Goal: Transaction & Acquisition: Purchase product/service

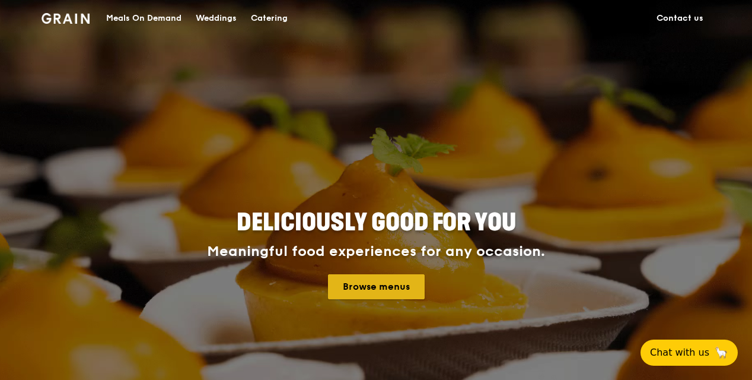
click at [383, 293] on link "Browse menus" at bounding box center [376, 286] width 97 height 25
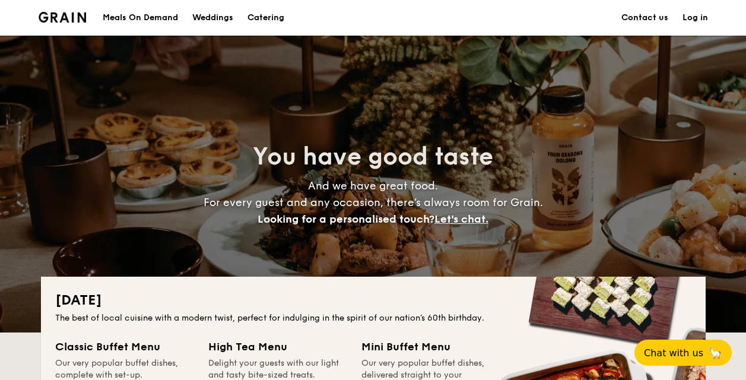
click at [133, 18] on div "Meals On Demand" at bounding box center [140, 18] width 75 height 36
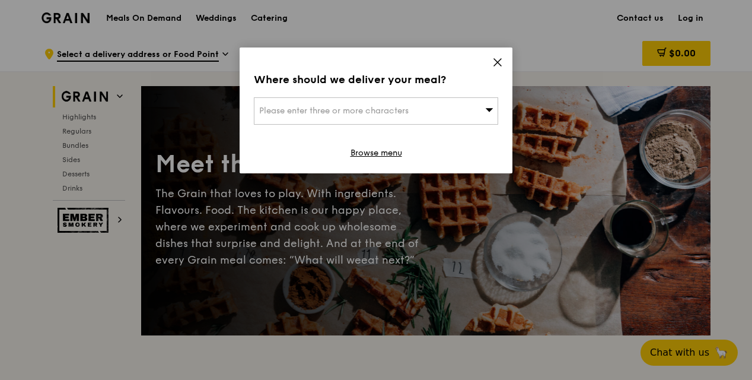
click at [436, 109] on div "Please enter three or more characters" at bounding box center [376, 110] width 244 height 27
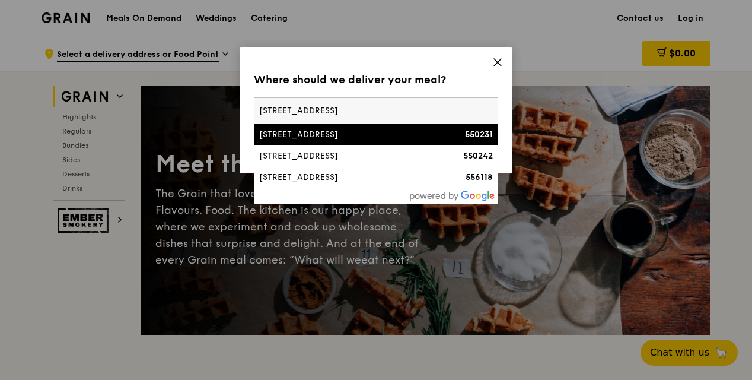
type input "[STREET_ADDRESS]"
click at [404, 132] on div "[STREET_ADDRESS]" at bounding box center [347, 135] width 176 height 12
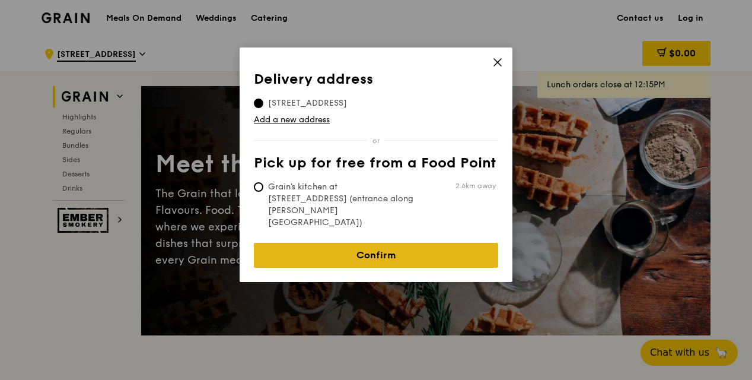
click at [386, 243] on link "Confirm" at bounding box center [376, 255] width 244 height 25
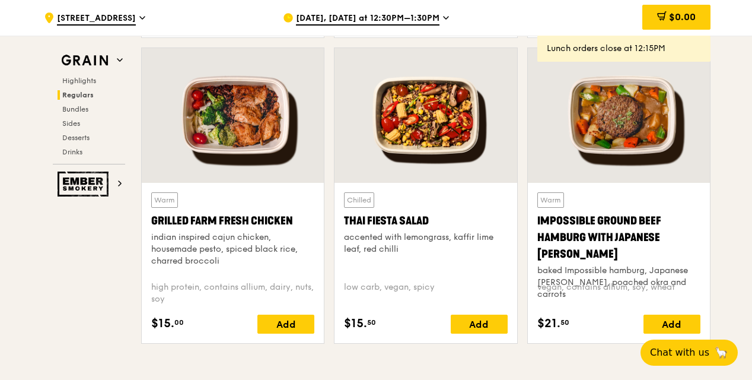
scroll to position [1366, 0]
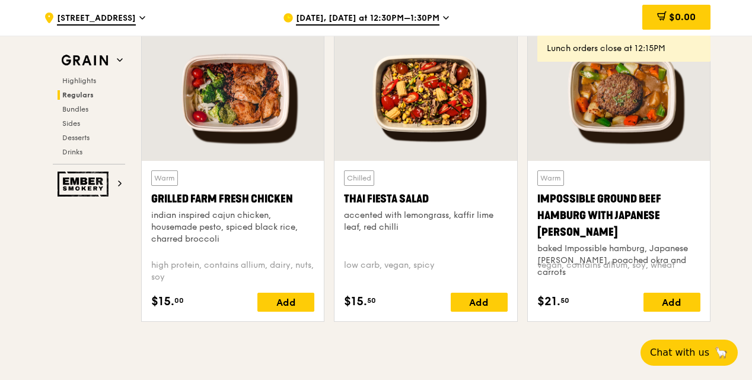
click at [426, 135] on div at bounding box center [426, 93] width 182 height 135
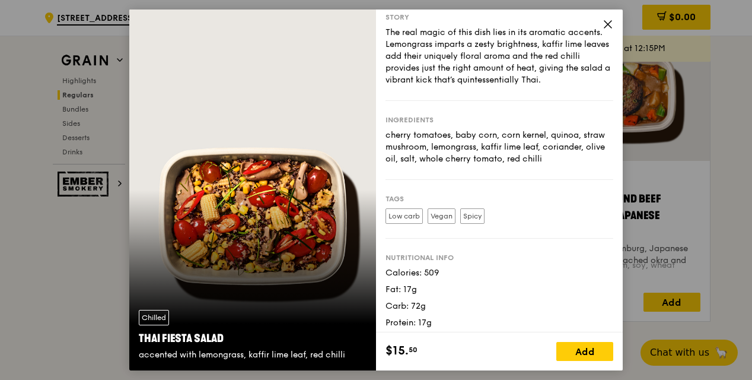
scroll to position [40, 0]
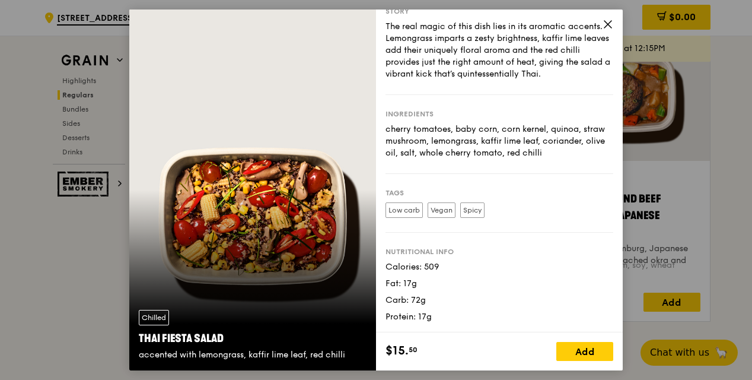
click at [604, 26] on icon at bounding box center [608, 24] width 11 height 11
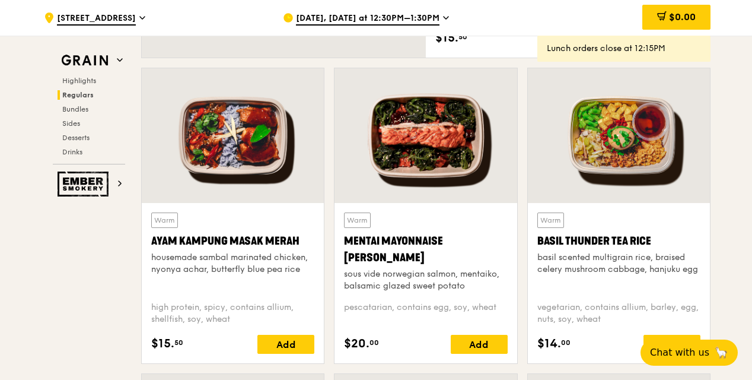
scroll to position [1009, 0]
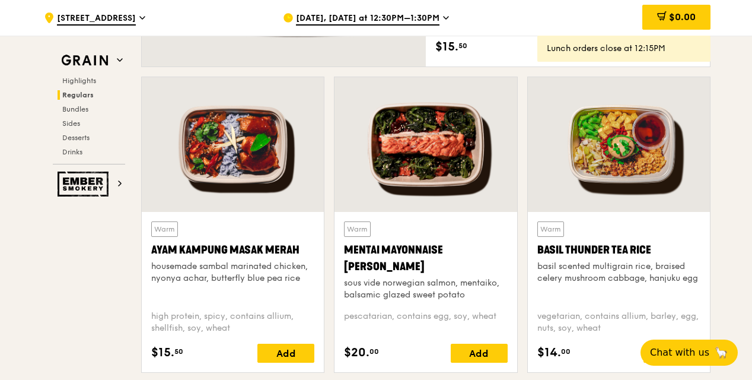
click at [491, 186] on div at bounding box center [426, 144] width 182 height 135
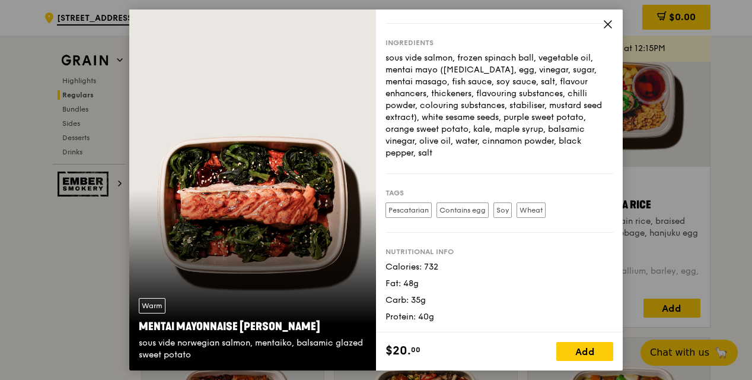
scroll to position [1069, 0]
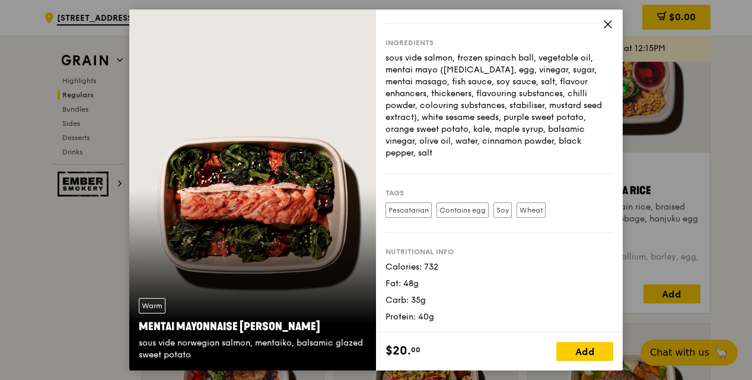
click at [609, 24] on icon at bounding box center [608, 24] width 11 height 11
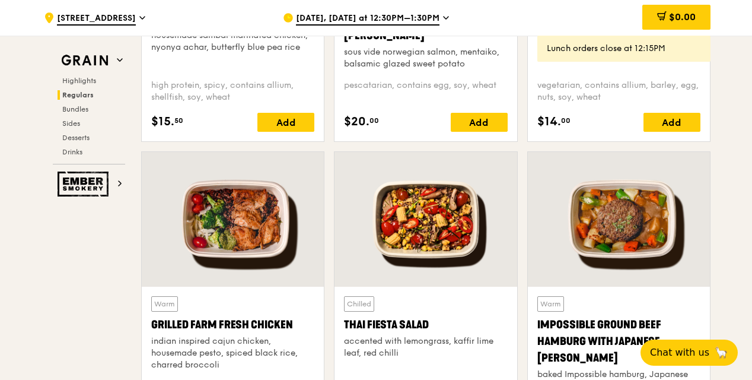
scroll to position [1247, 0]
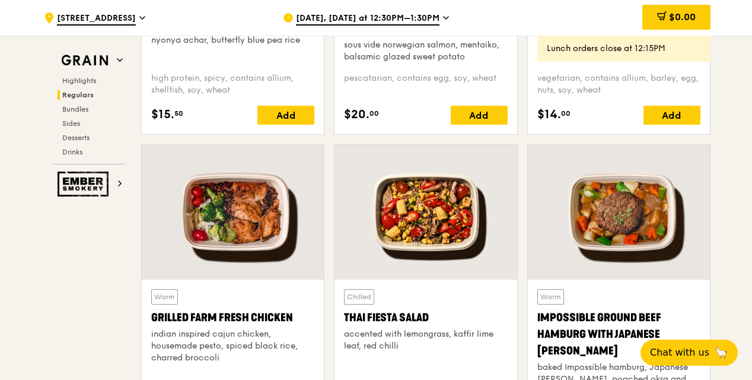
click at [435, 249] on div at bounding box center [426, 212] width 182 height 135
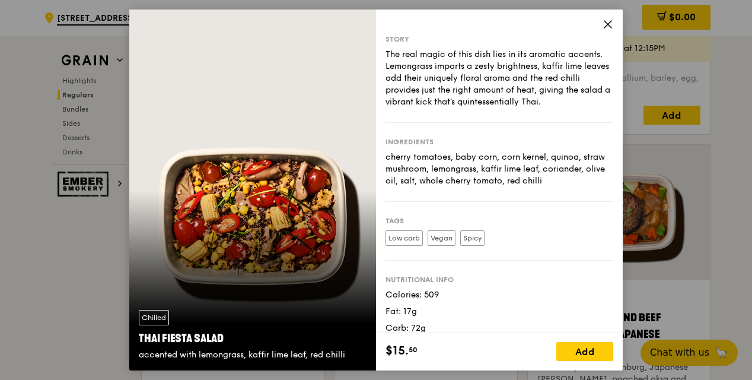
scroll to position [40, 0]
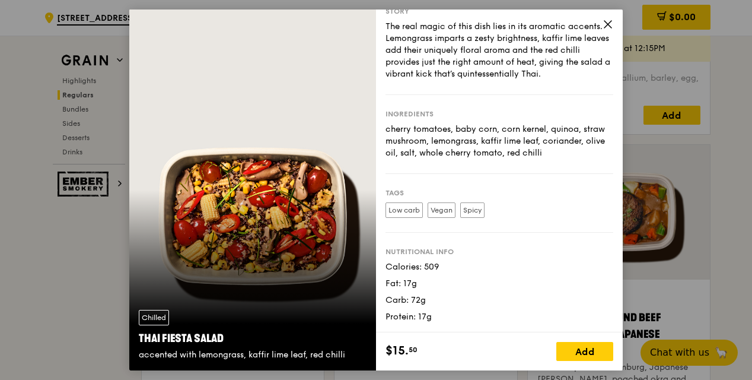
click at [609, 22] on icon at bounding box center [608, 24] width 11 height 11
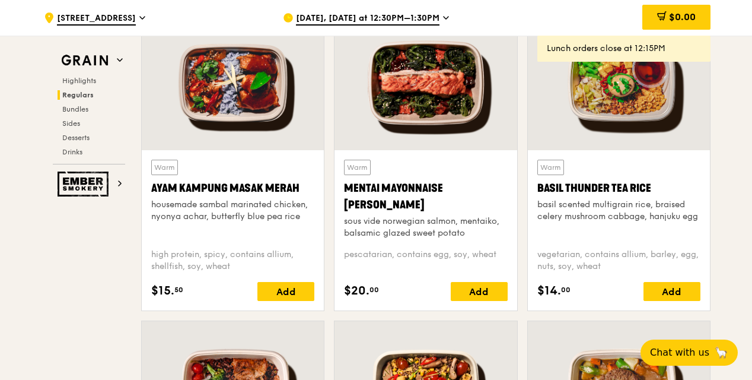
scroll to position [1009, 0]
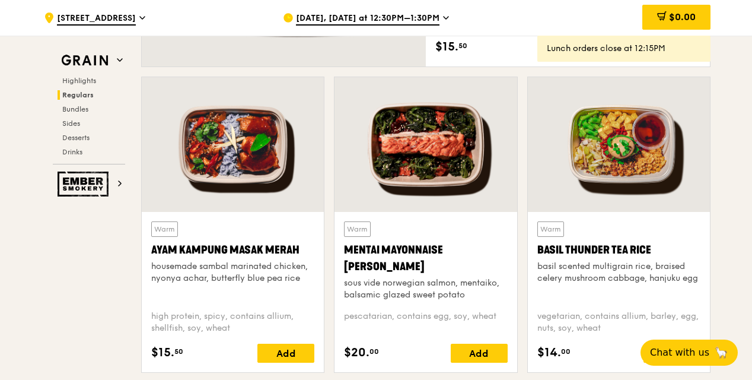
click at [639, 176] on div at bounding box center [619, 144] width 182 height 135
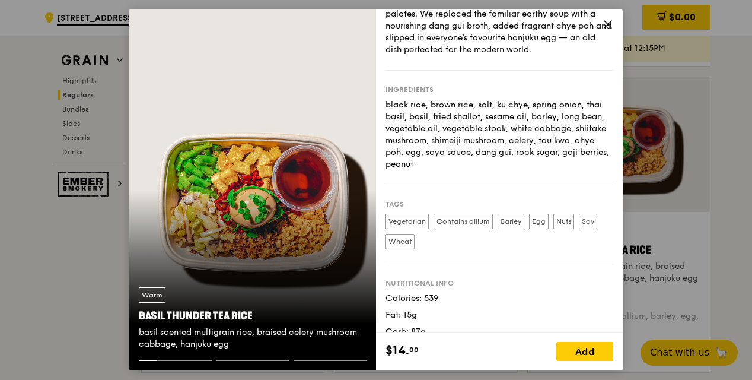
scroll to position [119, 0]
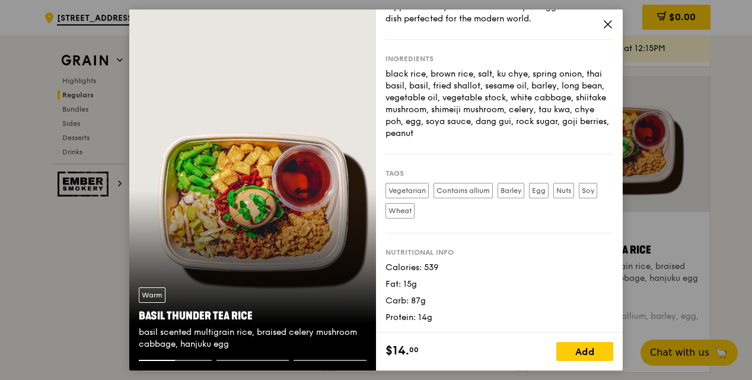
click at [611, 23] on icon at bounding box center [608, 24] width 11 height 11
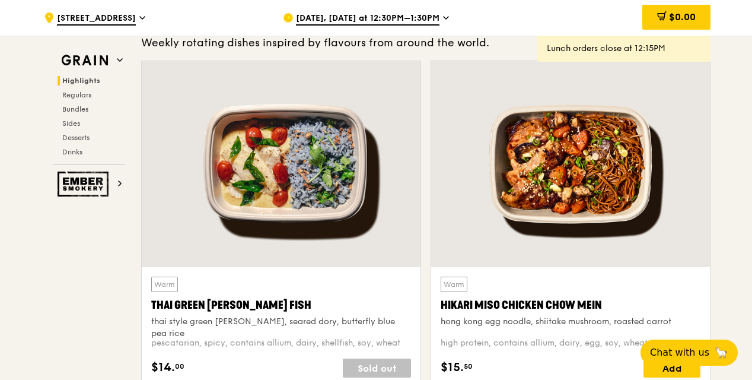
scroll to position [475, 0]
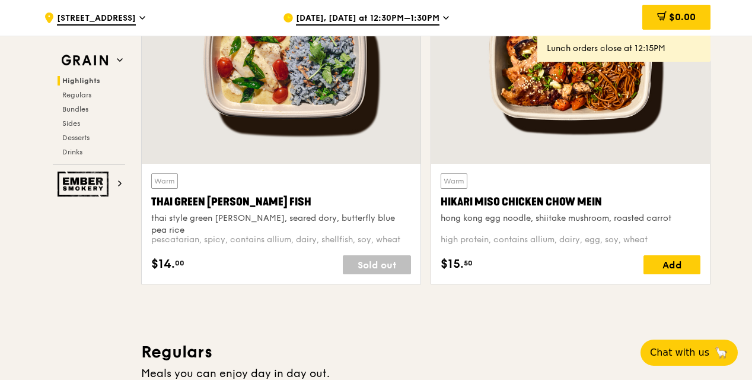
click at [551, 209] on div "Hikari Miso Chicken Chow Mein" at bounding box center [571, 201] width 260 height 17
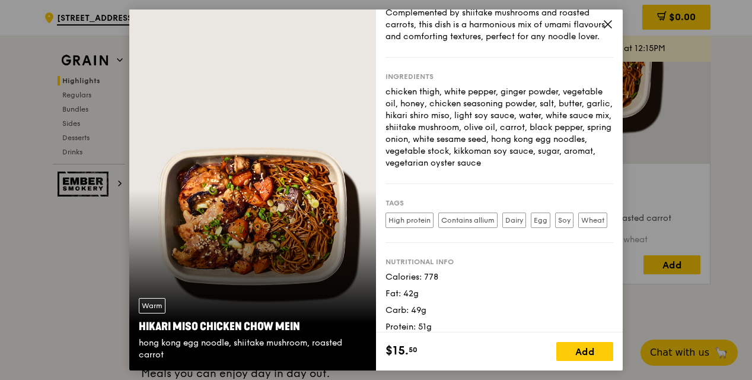
scroll to position [119, 0]
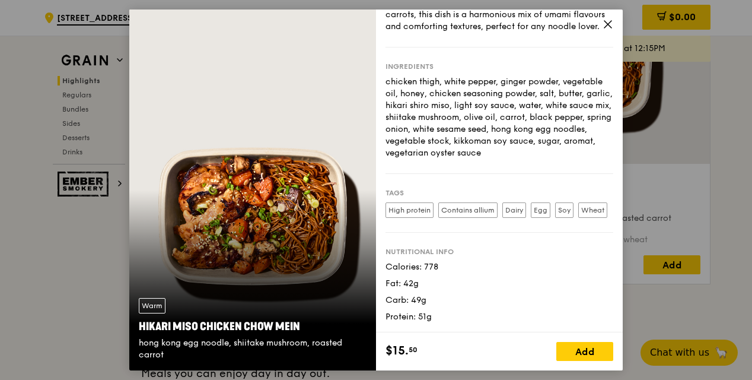
click at [604, 26] on icon at bounding box center [608, 24] width 11 height 11
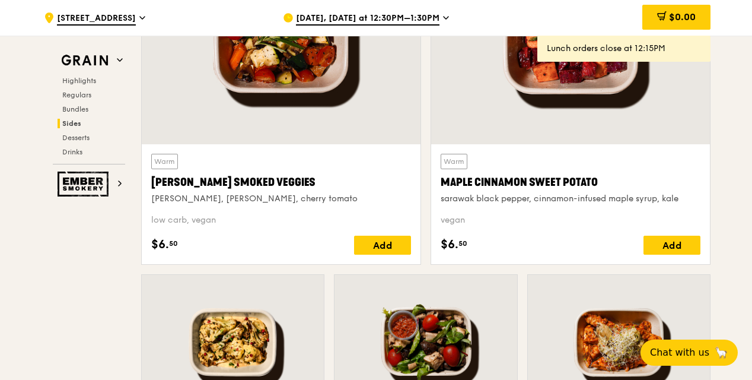
scroll to position [2970, 0]
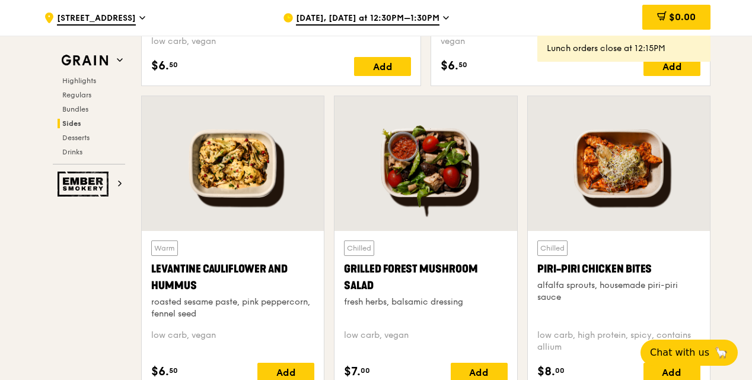
click at [267, 210] on div at bounding box center [233, 163] width 182 height 135
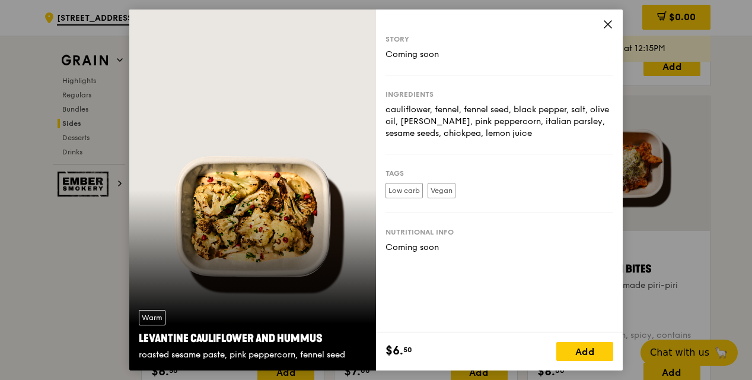
click at [605, 26] on icon at bounding box center [608, 24] width 11 height 11
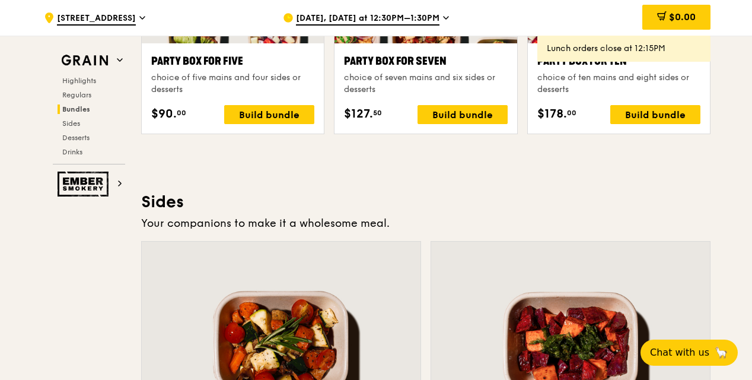
scroll to position [2435, 0]
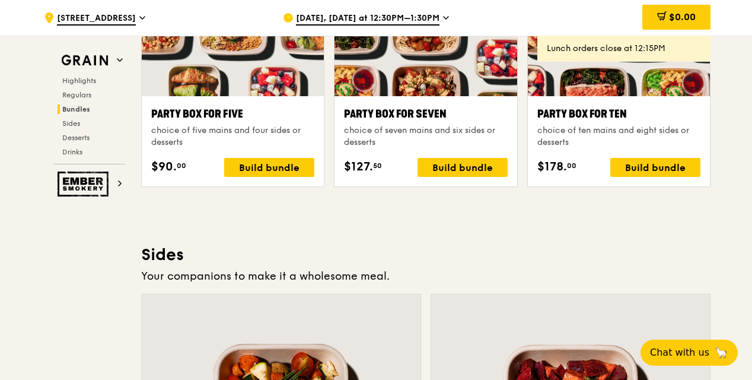
click at [81, 258] on div "Grain Highlights Regulars Bundles Sides Desserts Drinks Ember Smokery Meet the …" at bounding box center [376, 117] width 669 height 4963
